Goal: Task Accomplishment & Management: Use online tool/utility

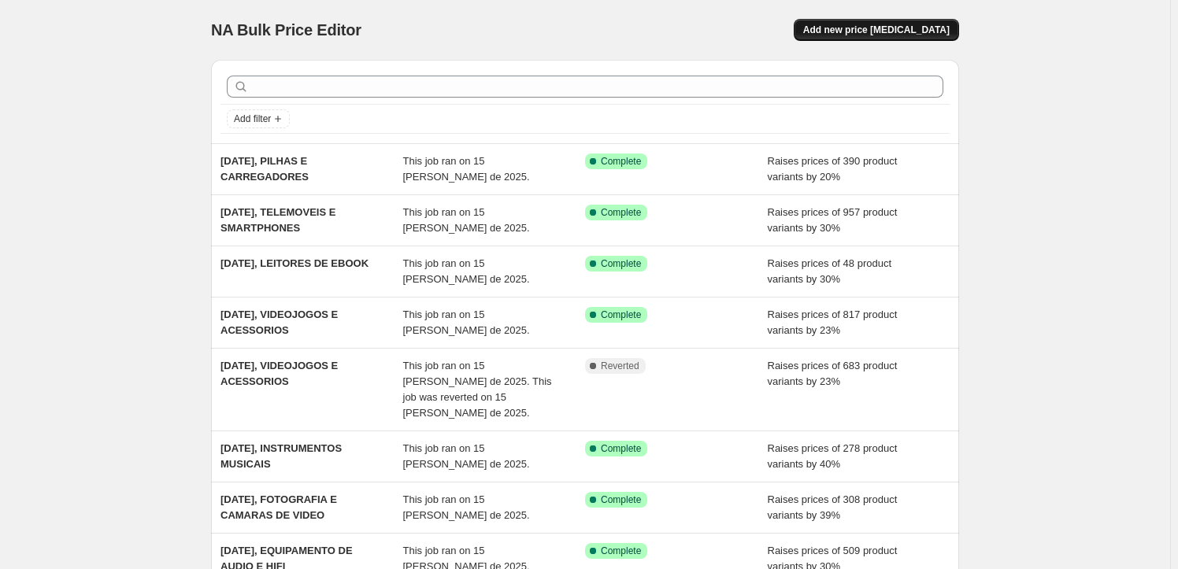
click at [897, 36] on button "Add new price [MEDICAL_DATA]" at bounding box center [876, 30] width 165 height 22
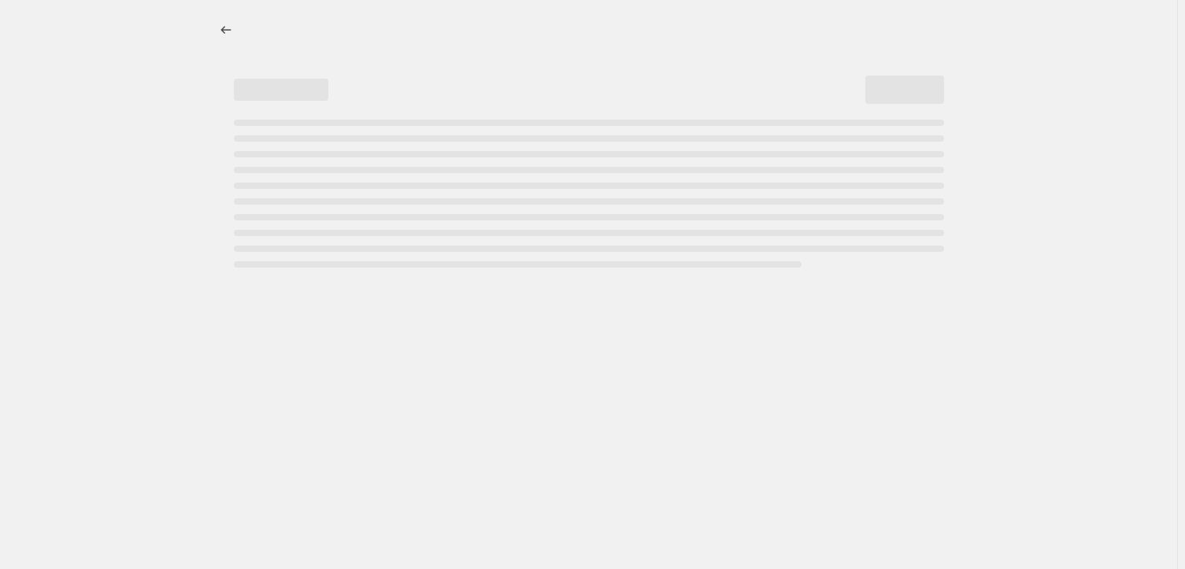
select select "percentage"
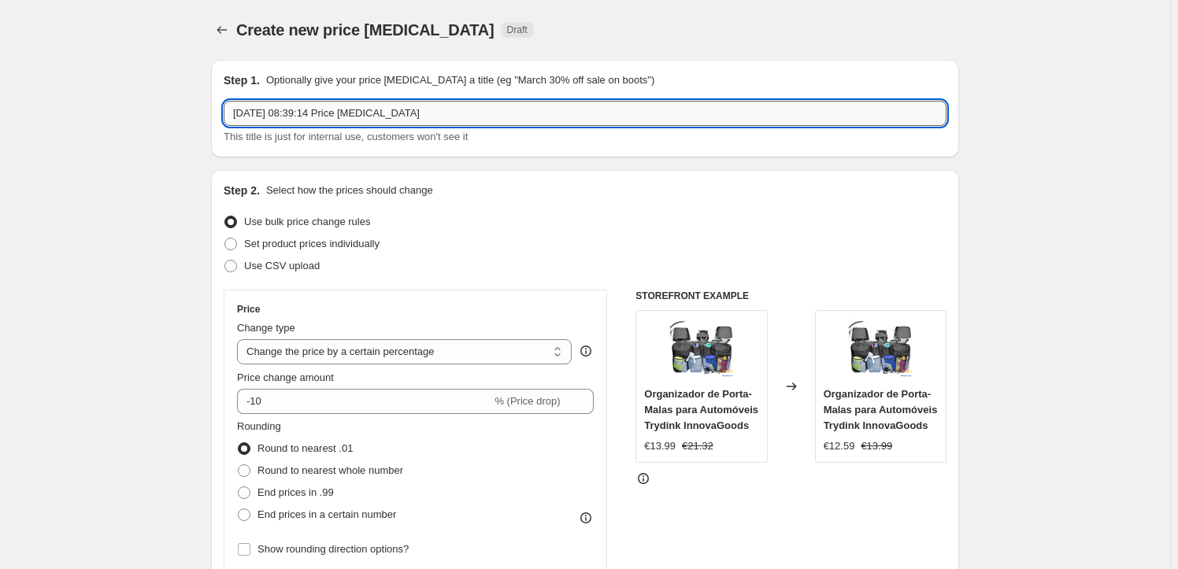
drag, startPoint x: 481, startPoint y: 113, endPoint x: 298, endPoint y: 113, distance: 182.6
click at [298, 113] on input "[DATE] 08:39:14 Price [MEDICAL_DATA]" at bounding box center [585, 113] width 723 height 25
click at [357, 109] on input "[DATE], SMARTWATHES" at bounding box center [585, 113] width 723 height 25
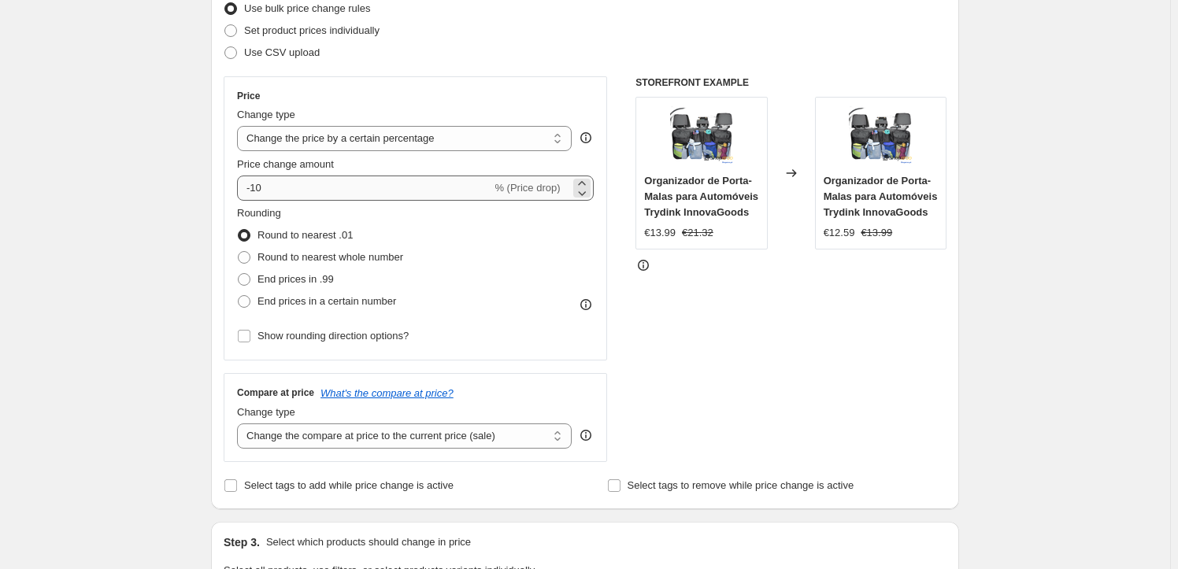
scroll to position [214, 0]
type input "[DATE], SMARTWATCHES"
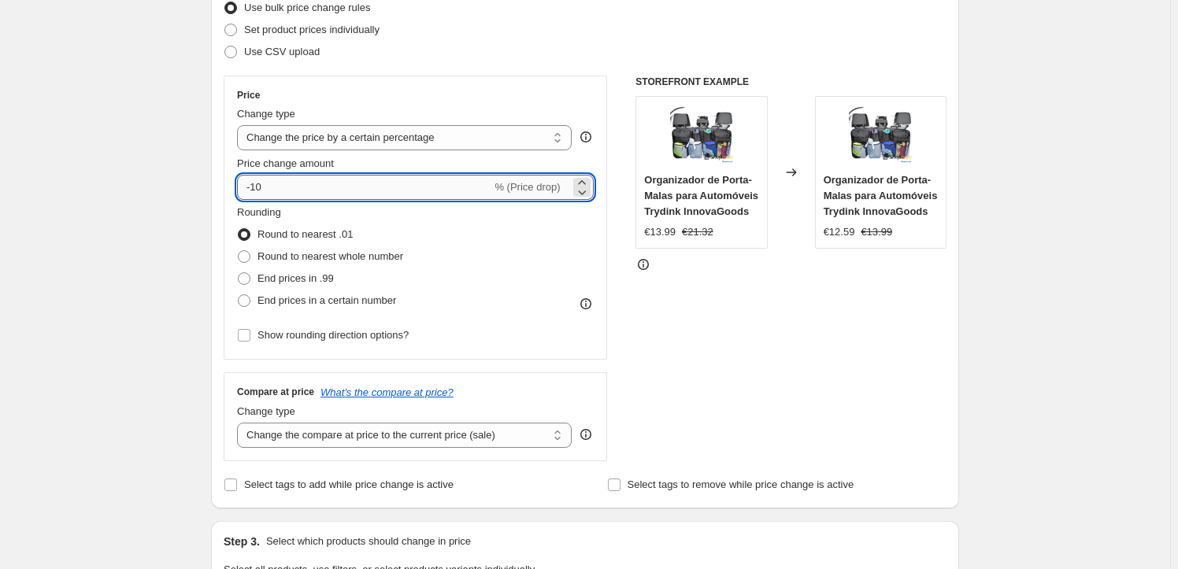
click at [329, 187] on input "-10" at bounding box center [364, 187] width 254 height 25
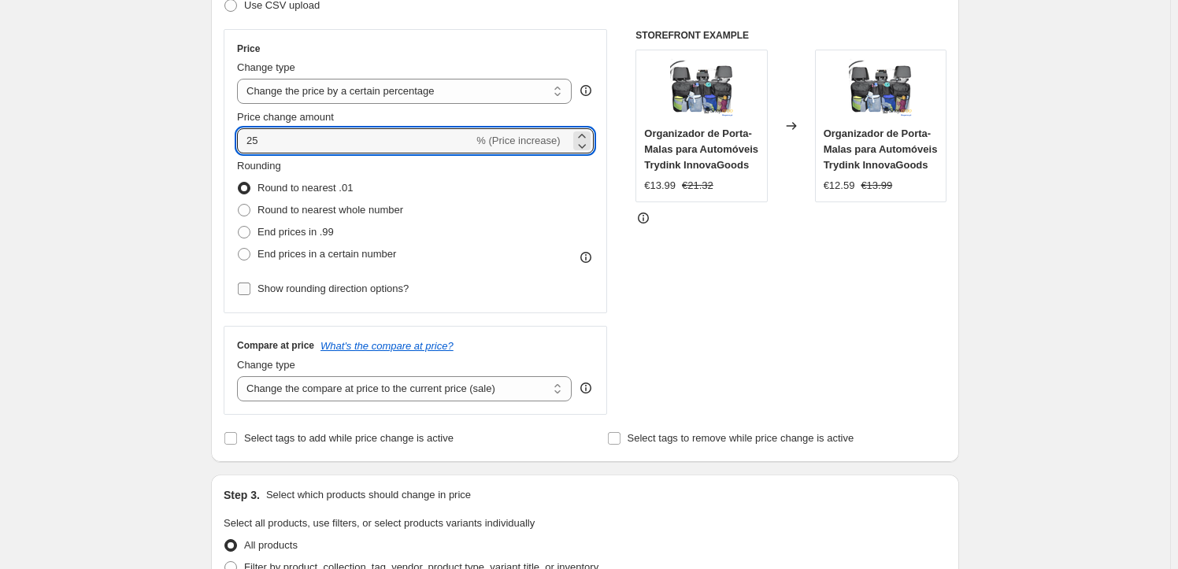
scroll to position [286, 0]
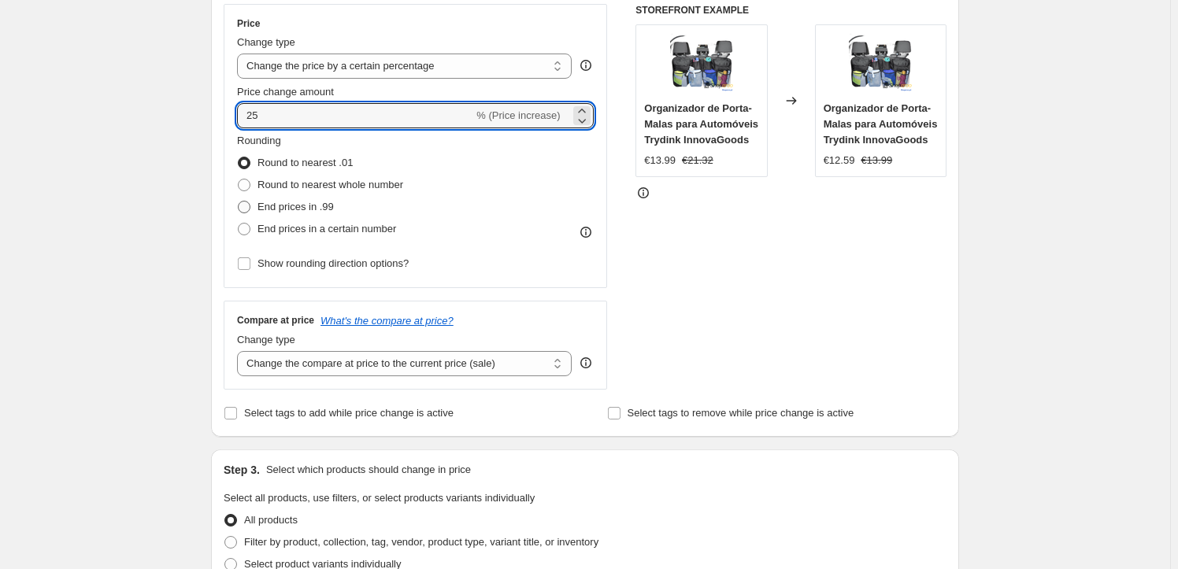
type input "25"
click at [281, 211] on span "End prices in .99" at bounding box center [295, 207] width 76 height 12
click at [239, 202] on input "End prices in .99" at bounding box center [238, 201] width 1 height 1
radio input "true"
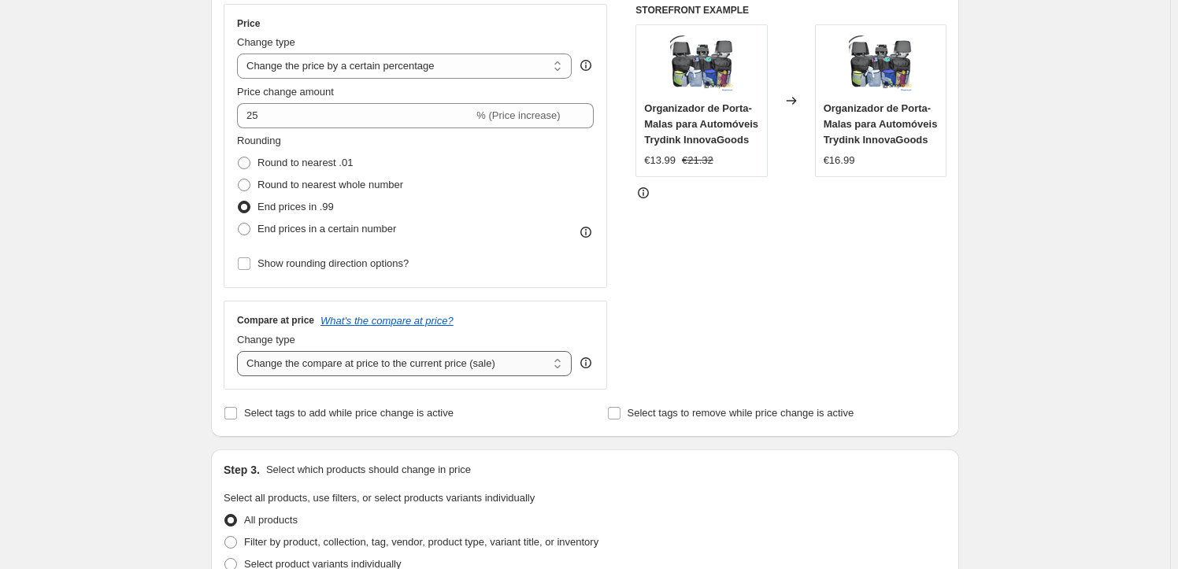
click at [461, 361] on select "Change the compare at price to the current price (sale) Change the compare at p…" at bounding box center [404, 363] width 335 height 25
select select "pp"
click at [240, 351] on select "Change the compare at price to the current price (sale) Change the compare at p…" at bounding box center [404, 363] width 335 height 25
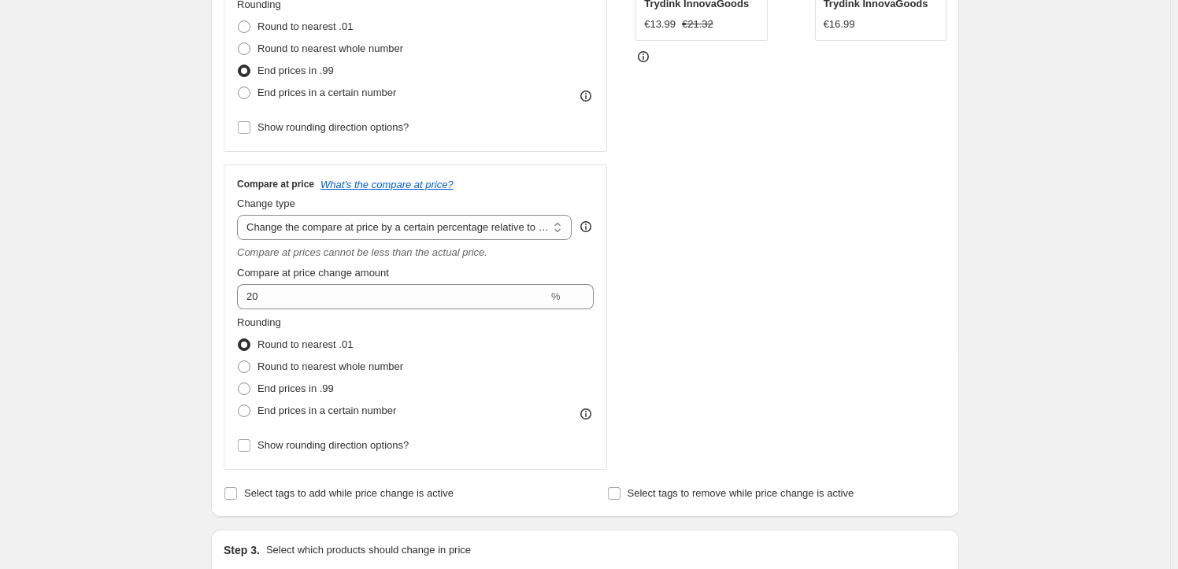
scroll to position [429, 0]
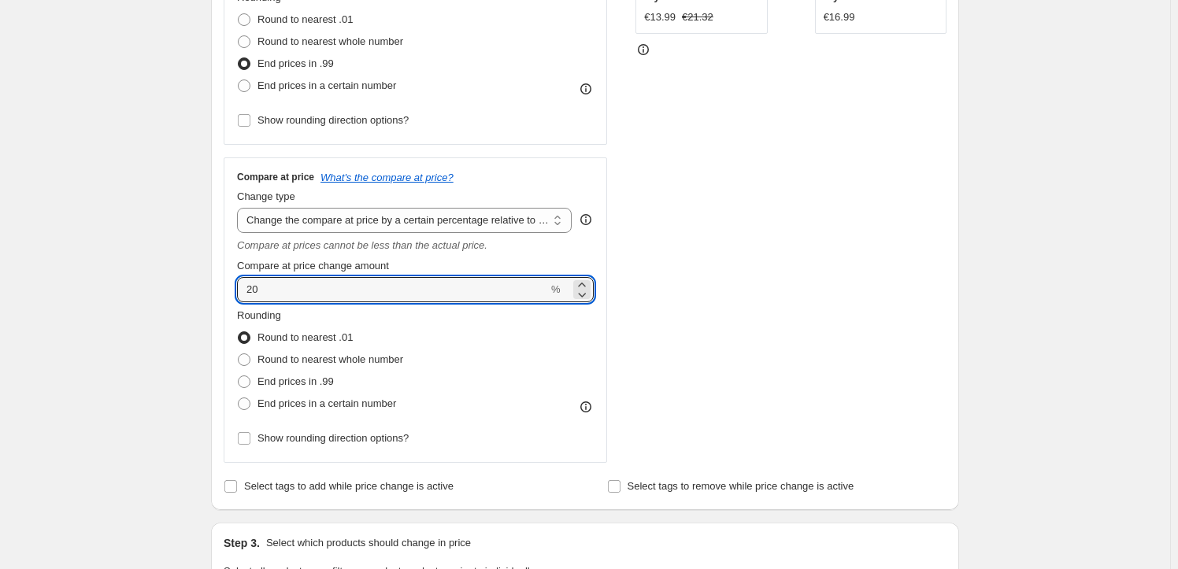
drag, startPoint x: 266, startPoint y: 291, endPoint x: 137, endPoint y: 291, distance: 129.1
click at [137, 291] on div "Create new price [MEDICAL_DATA]. This page is ready Create new price [MEDICAL_D…" at bounding box center [585, 476] width 1170 height 1811
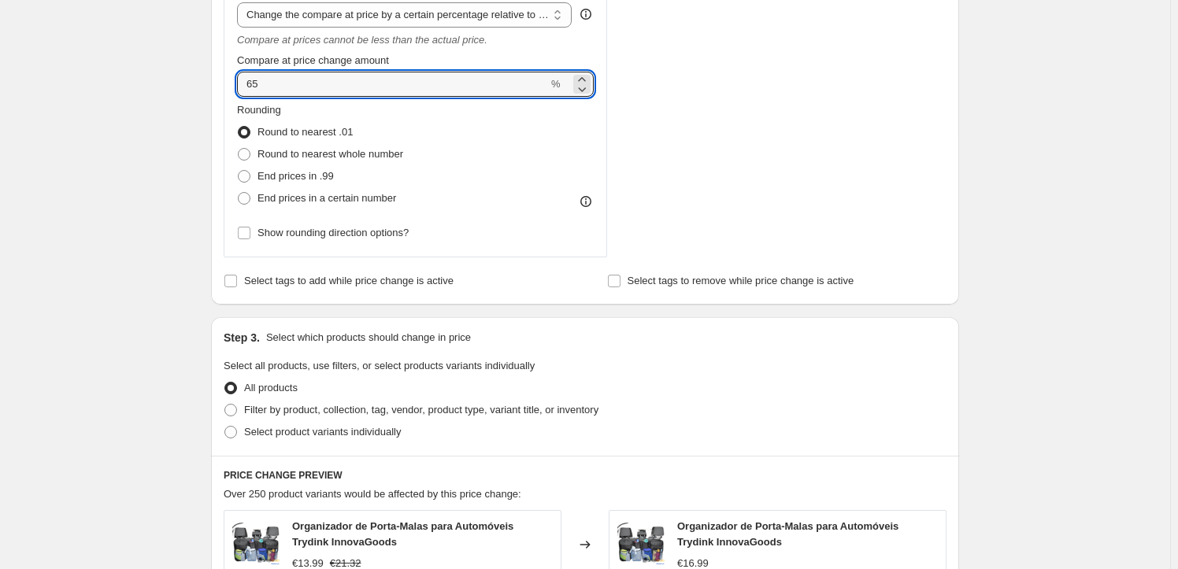
scroll to position [644, 0]
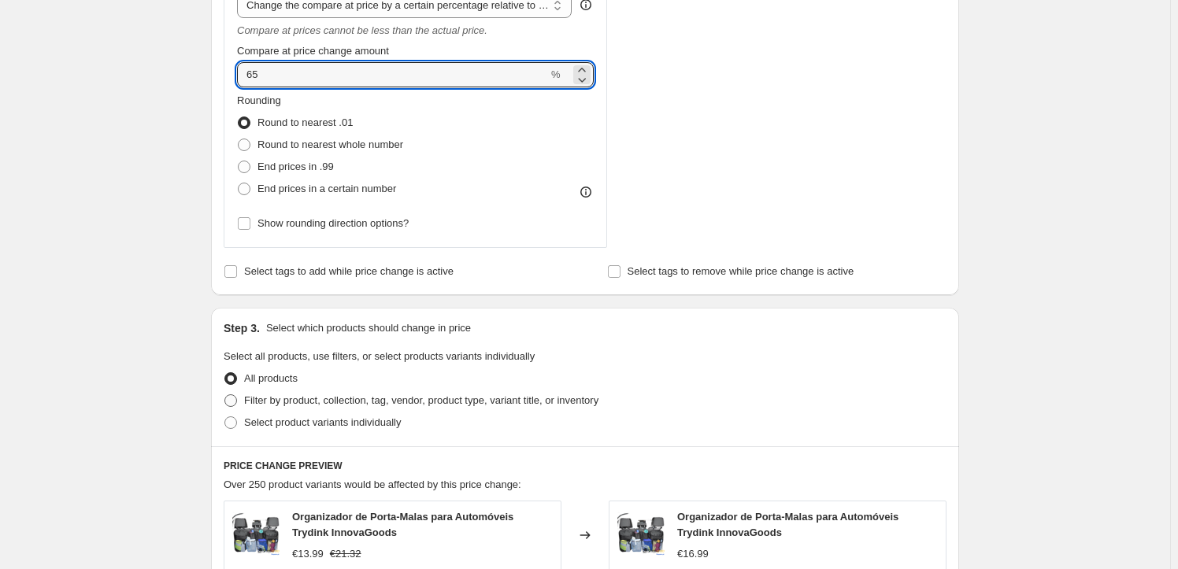
type input "65"
click at [358, 406] on span "Filter by product, collection, tag, vendor, product type, variant title, or inv…" at bounding box center [421, 401] width 354 height 16
click at [225, 395] on input "Filter by product, collection, tag, vendor, product type, variant title, or inv…" at bounding box center [224, 394] width 1 height 1
radio input "true"
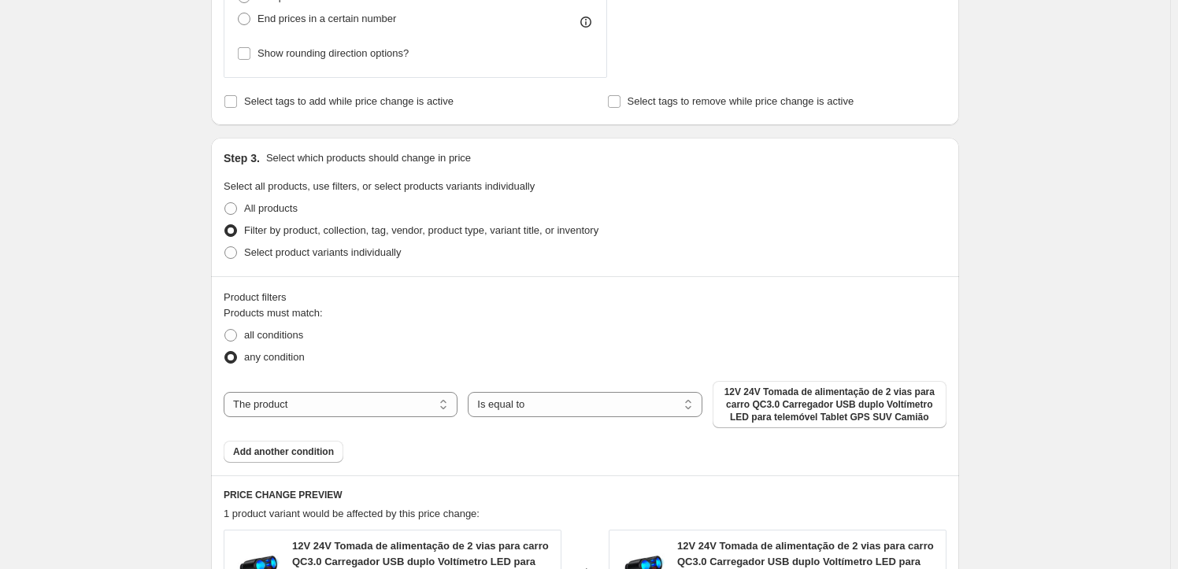
scroll to position [858, 0]
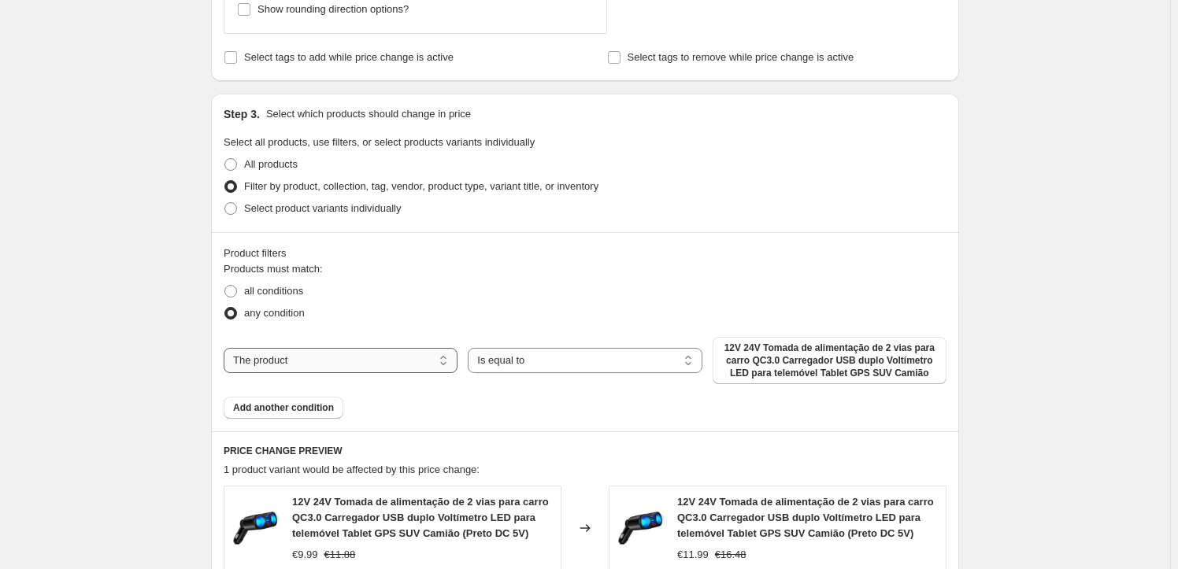
click at [332, 368] on select "The product The product's collection The product's tag The product's vendor The…" at bounding box center [341, 360] width 234 height 25
select select "collection"
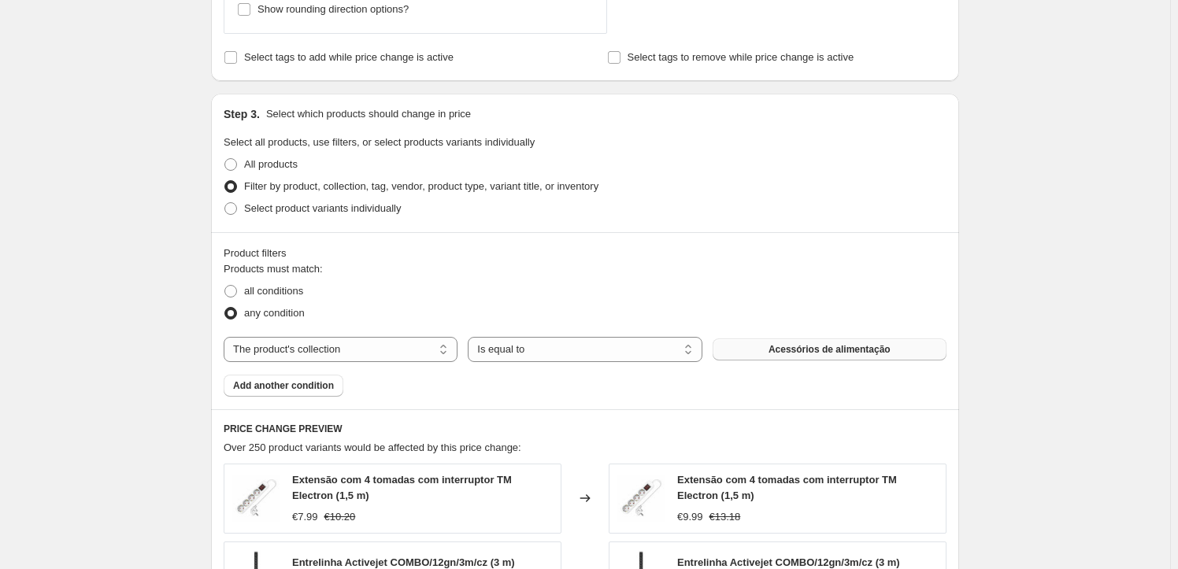
click at [773, 349] on span "Acessórios de alimentação" at bounding box center [829, 349] width 122 height 13
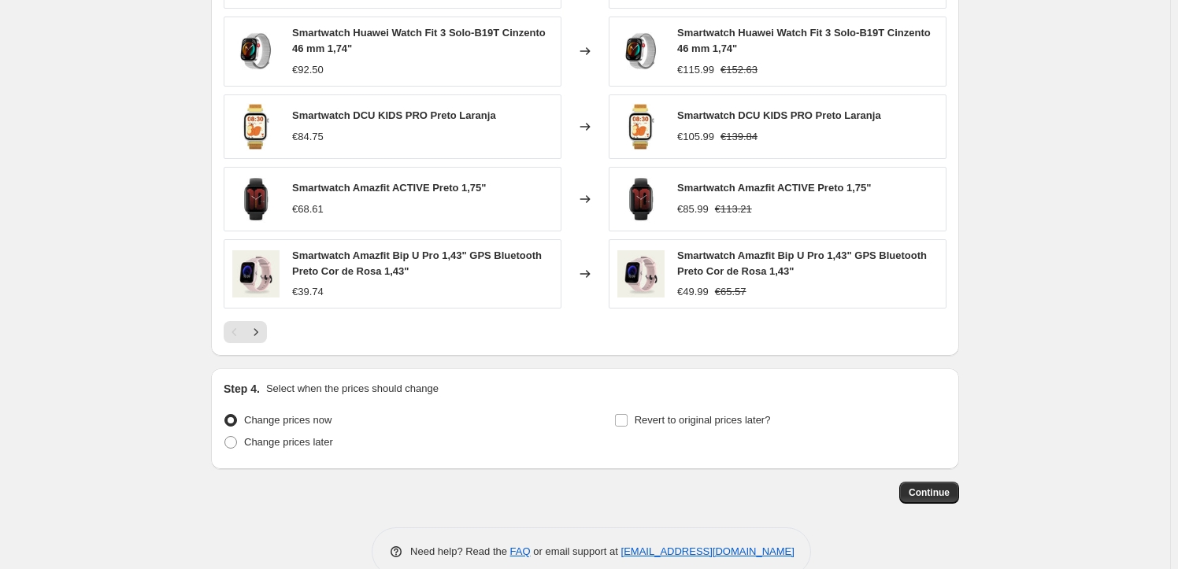
scroll to position [1407, 0]
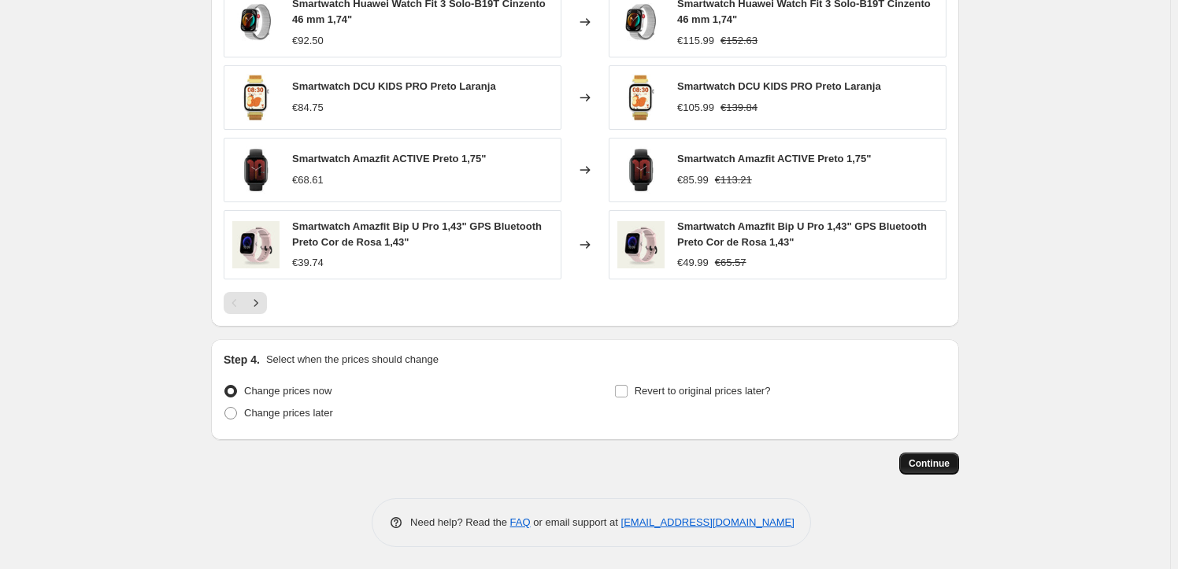
click at [924, 464] on span "Continue" at bounding box center [929, 463] width 41 height 13
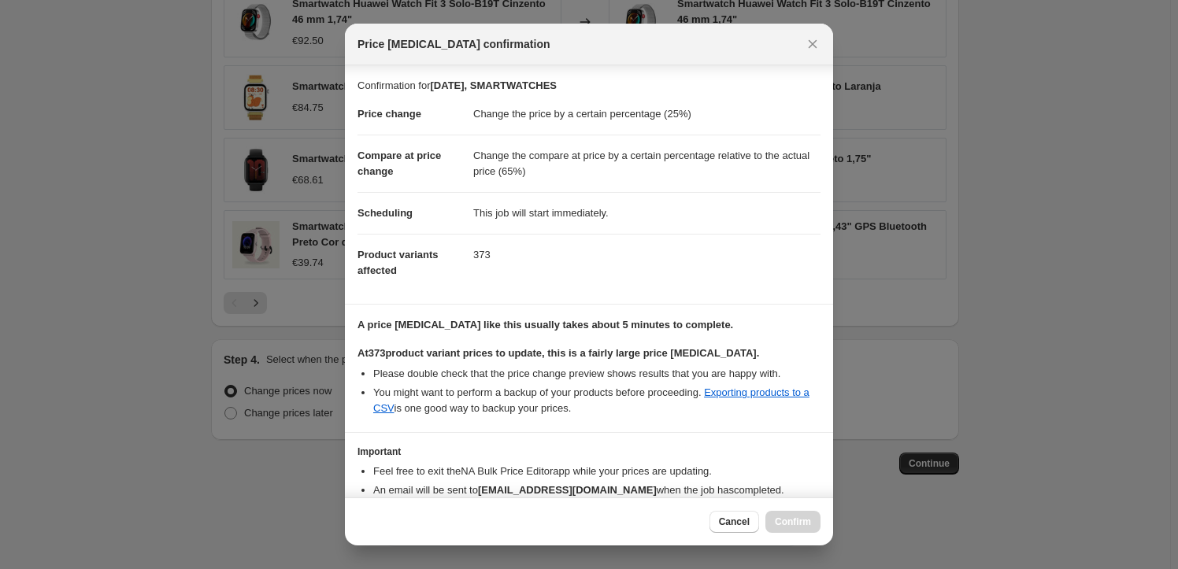
scroll to position [82, 0]
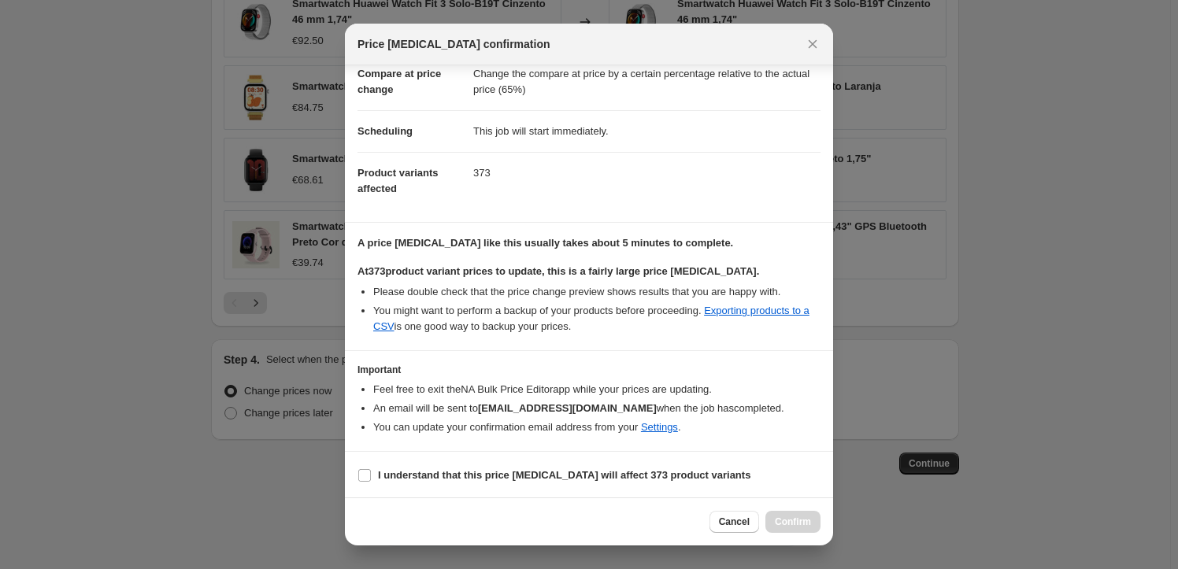
click at [458, 461] on section "I understand that this price [MEDICAL_DATA] will affect 373 product variants" at bounding box center [589, 475] width 488 height 47
click at [426, 471] on b "I understand that this price [MEDICAL_DATA] will affect 373 product variants" at bounding box center [564, 475] width 372 height 12
click at [371, 471] on input "I understand that this price [MEDICAL_DATA] will affect 373 product variants" at bounding box center [364, 475] width 13 height 13
checkbox input "true"
click at [792, 522] on span "Confirm" at bounding box center [793, 522] width 36 height 13
